Goal: Book appointment/travel/reservation

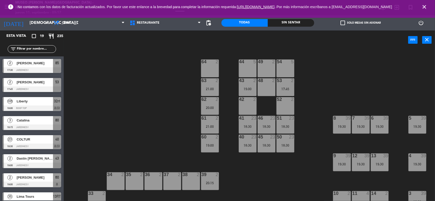
click at [422, 8] on icon "close" at bounding box center [424, 7] width 6 height 6
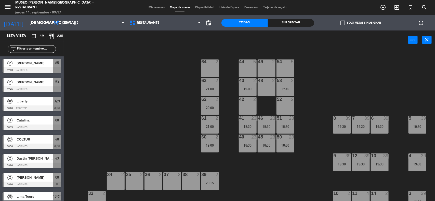
click at [157, 8] on span "Mis reservas" at bounding box center [156, 7] width 21 height 3
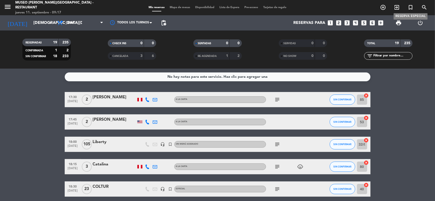
click at [409, 8] on icon "turned_in_not" at bounding box center [410, 7] width 6 height 6
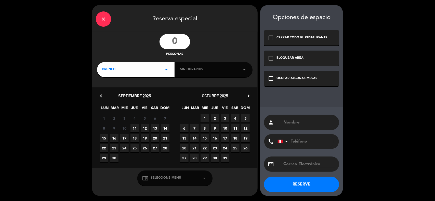
click at [183, 44] on input "number" at bounding box center [174, 41] width 31 height 15
type input "19"
click at [290, 126] on input "text" at bounding box center [309, 122] width 52 height 7
type input "Peruvian Shades"
click at [135, 128] on span "11" at bounding box center [134, 128] width 8 height 8
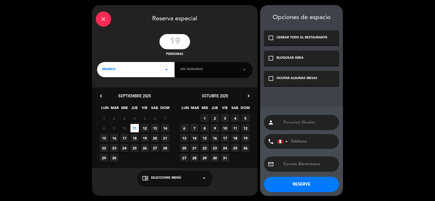
click at [163, 178] on span "Seleccione Menú" at bounding box center [166, 178] width 30 height 5
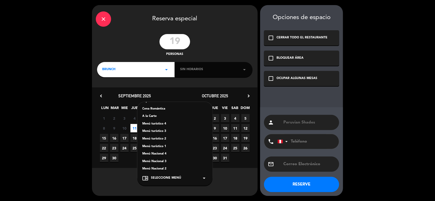
scroll to position [64, 0]
click at [158, 131] on div "Menú turístico 1" at bounding box center [174, 131] width 65 height 5
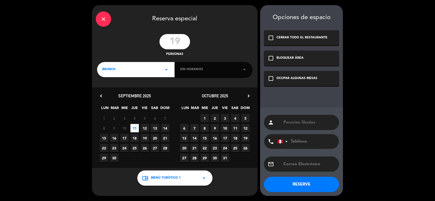
click at [269, 78] on icon "check_box_outline_blank" at bounding box center [271, 79] width 6 height 6
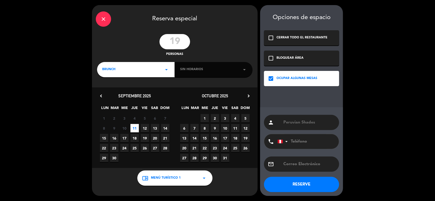
click at [298, 183] on button "RESERVE" at bounding box center [301, 184] width 75 height 15
click at [156, 70] on div "BRUNCH arrow_drop_down" at bounding box center [135, 69] width 77 height 15
click at [109, 92] on div "Almuerzo" at bounding box center [135, 91] width 67 height 5
click at [196, 73] on div "Sin horarios arrow_drop_down" at bounding box center [213, 69] width 77 height 15
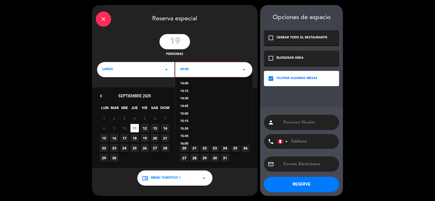
scroll to position [139, 0]
click at [187, 94] on div "14:00" at bounding box center [213, 95] width 67 height 5
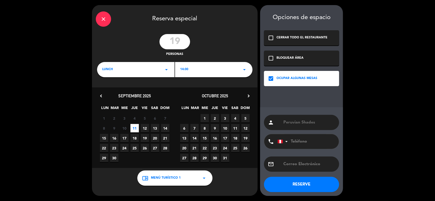
click at [303, 184] on button "RESERVE" at bounding box center [301, 184] width 75 height 15
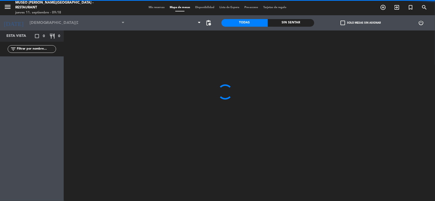
type input "[DEMOGRAPHIC_DATA][DATE]"
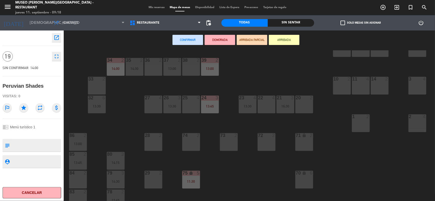
scroll to position [95, 0]
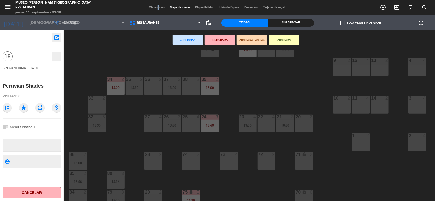
click at [154, 7] on span "Mis reservas" at bounding box center [156, 7] width 21 height 3
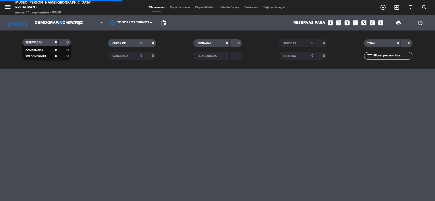
click at [179, 7] on span "Mapa de mesas" at bounding box center [179, 7] width 25 height 3
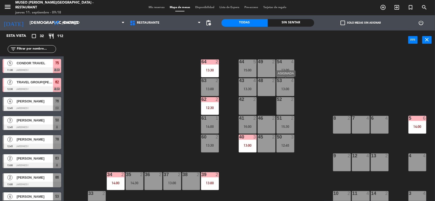
click at [287, 87] on div "13:00" at bounding box center [285, 89] width 18 height 4
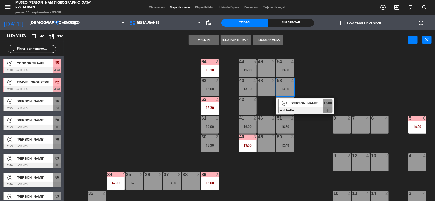
click at [324, 132] on div "44 5 15:00 49 2 54 4 13:00 64 2 13:30 48 2 53 4 13:00 4 [PERSON_NAME] ASIGNADA …" at bounding box center [251, 126] width 367 height 152
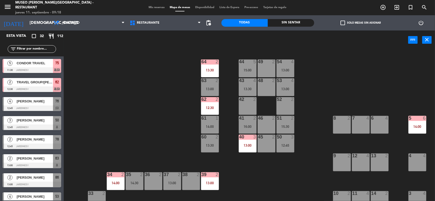
click at [246, 122] on div "41 2 16:00" at bounding box center [248, 125] width 18 height 18
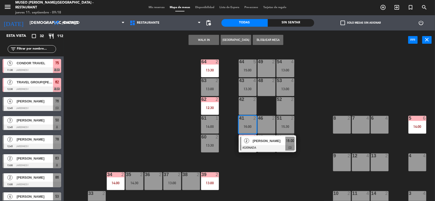
click at [255, 141] on span "[PERSON_NAME]" at bounding box center [269, 141] width 33 height 5
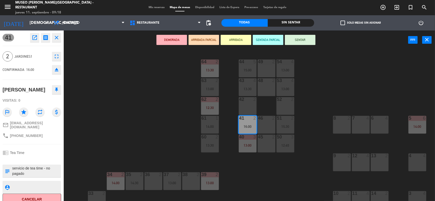
click at [193, 178] on div "38 2" at bounding box center [191, 182] width 18 height 18
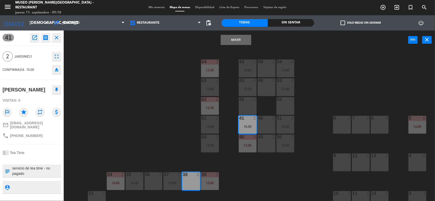
click at [237, 40] on button "Mover" at bounding box center [236, 40] width 31 height 10
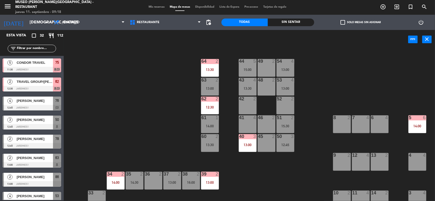
scroll to position [178, 0]
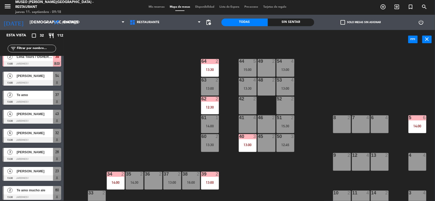
click at [287, 83] on div "53 4 13:00" at bounding box center [285, 87] width 18 height 18
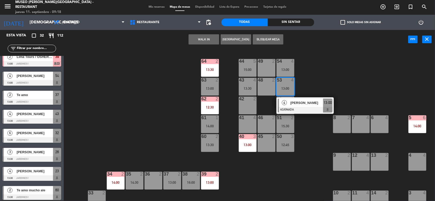
click at [296, 101] on div "4 [PERSON_NAME] ASIGNADA 13:00" at bounding box center [304, 106] width 65 height 17
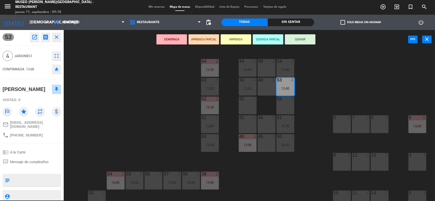
click at [247, 120] on div "41 4" at bounding box center [248, 125] width 18 height 18
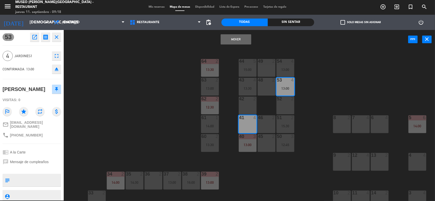
click at [232, 38] on button "Mover" at bounding box center [236, 39] width 31 height 10
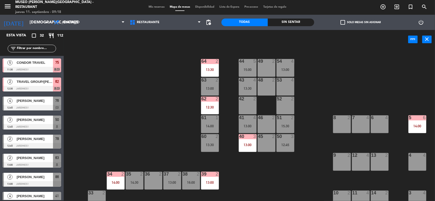
click at [417, 125] on div "14:00" at bounding box center [417, 127] width 18 height 4
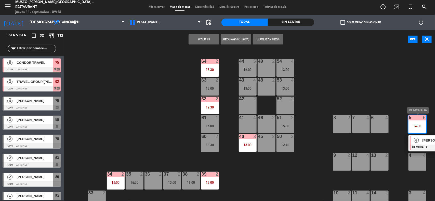
click at [417, 143] on span "6" at bounding box center [416, 140] width 5 height 5
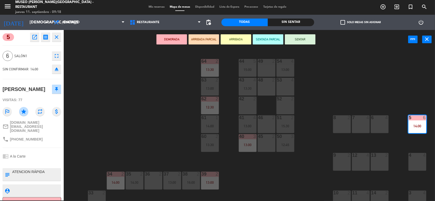
click at [265, 88] on div "48 2" at bounding box center [266, 87] width 18 height 18
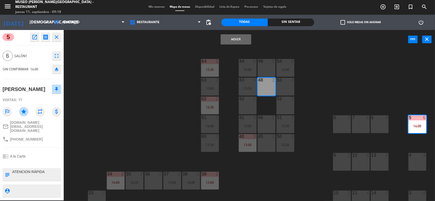
drag, startPoint x: 281, startPoint y: 87, endPoint x: 273, endPoint y: 80, distance: 10.3
click at [281, 87] on div "53 4" at bounding box center [285, 87] width 18 height 18
click at [237, 41] on button "Mover y Unir" at bounding box center [236, 39] width 31 height 10
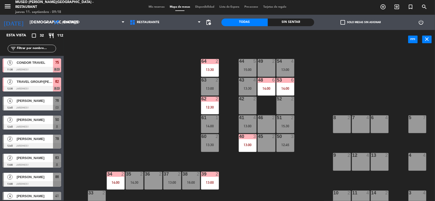
scroll to position [25, 0]
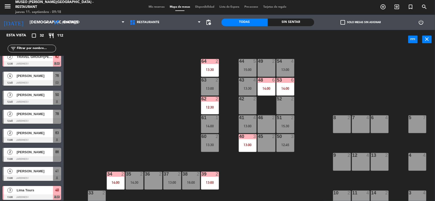
click at [30, 47] on input "text" at bounding box center [35, 49] width 39 height 6
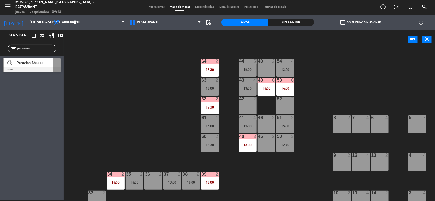
type input "peruvian"
click at [106, 83] on div "44 5 15:00 49 2 54 4 13:00 64 2 13:30 48 6 14:00 53 6 14:00 63 2 13:00 43 4 13:…" at bounding box center [251, 126] width 367 height 152
click at [36, 62] on span "Peruvian Shades" at bounding box center [35, 62] width 36 height 5
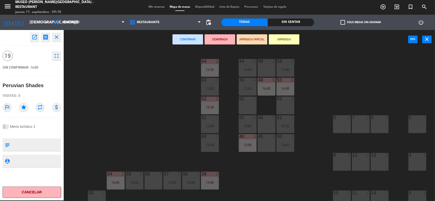
drag, startPoint x: 410, startPoint y: 126, endPoint x: 411, endPoint y: 132, distance: 6.2
click at [411, 126] on div "5 7" at bounding box center [417, 125] width 18 height 18
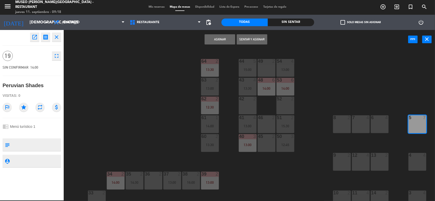
click at [414, 158] on div "4 4" at bounding box center [417, 155] width 18 height 5
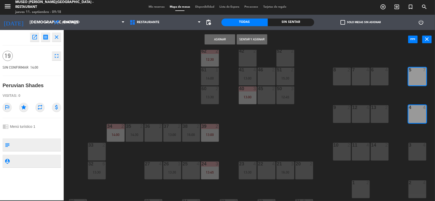
scroll to position [64, 0]
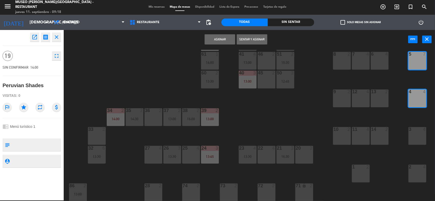
click at [413, 139] on div "3 4" at bounding box center [417, 136] width 18 height 18
click at [419, 179] on div "2 4" at bounding box center [417, 174] width 18 height 18
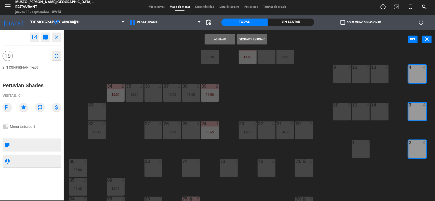
scroll to position [127, 0]
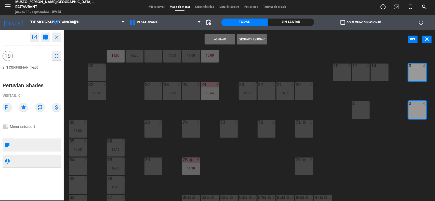
click at [219, 40] on button "Asignar" at bounding box center [219, 39] width 31 height 10
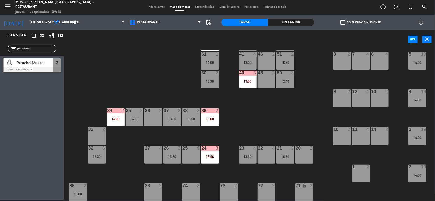
scroll to position [32, 0]
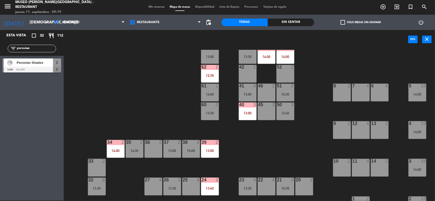
click at [152, 7] on span "Mis reservas" at bounding box center [156, 7] width 21 height 3
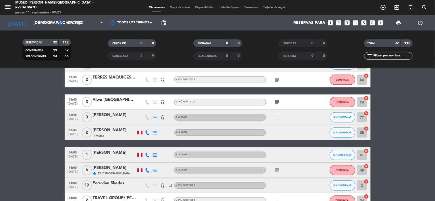
scroll to position [350, 0]
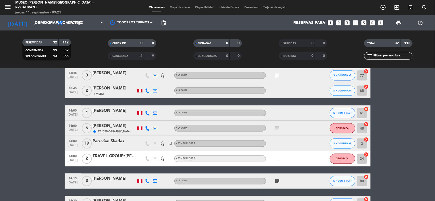
click at [112, 143] on div "Peruvian Shades" at bounding box center [114, 141] width 43 height 7
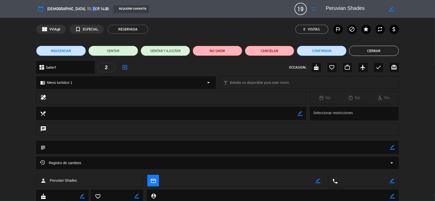
click at [393, 146] on icon "border_color" at bounding box center [392, 147] width 5 height 5
click at [366, 146] on textarea at bounding box center [218, 147] width 344 height 13
paste textarea "RESERVA MENÚ TURÍSTICO I - X19"
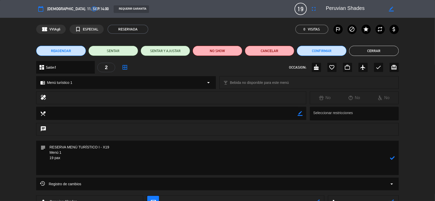
click at [97, 173] on textarea at bounding box center [218, 158] width 344 height 34
paste textarea "Incluye: 01 agua purificada premium No incluye: pisco sour ni bebida caliente"
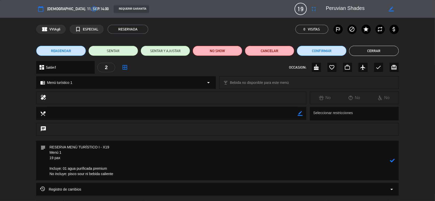
click at [392, 160] on icon at bounding box center [392, 160] width 5 height 5
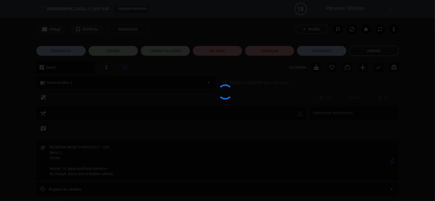
click at [392, 160] on div at bounding box center [217, 100] width 435 height 201
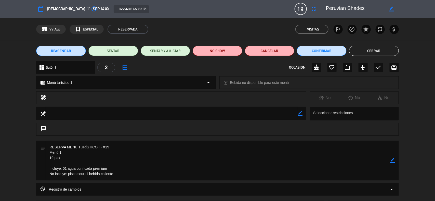
click at [392, 162] on icon "border_color" at bounding box center [392, 160] width 5 height 5
click at [54, 159] on textarea at bounding box center [218, 161] width 344 height 40
click at [61, 157] on textarea at bounding box center [218, 161] width 344 height 40
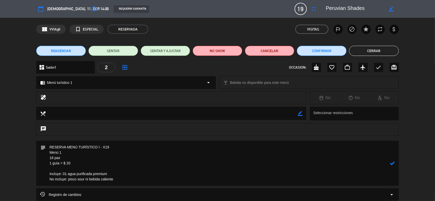
click at [72, 157] on textarea at bounding box center [218, 163] width 344 height 45
click at [79, 155] on textarea at bounding box center [218, 163] width 344 height 45
click at [82, 158] on textarea at bounding box center [218, 163] width 344 height 45
type textarea "RESERVA MENÚ TURÍSTICO I - X19 Menú 1 18 pax = $ 360 1 guía = $ 20 Incluye: 01 …"
click at [391, 165] on icon at bounding box center [392, 163] width 5 height 5
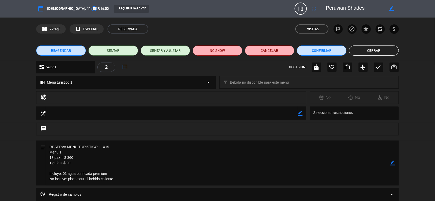
scroll to position [0, 0]
click at [17, 140] on div "chat" at bounding box center [217, 132] width 435 height 18
click at [429, 108] on div "local_dining border_color Seleccionar restricciones" at bounding box center [217, 115] width 435 height 16
click at [136, 168] on textarea at bounding box center [218, 163] width 344 height 45
